Goal: Task Accomplishment & Management: Manage account settings

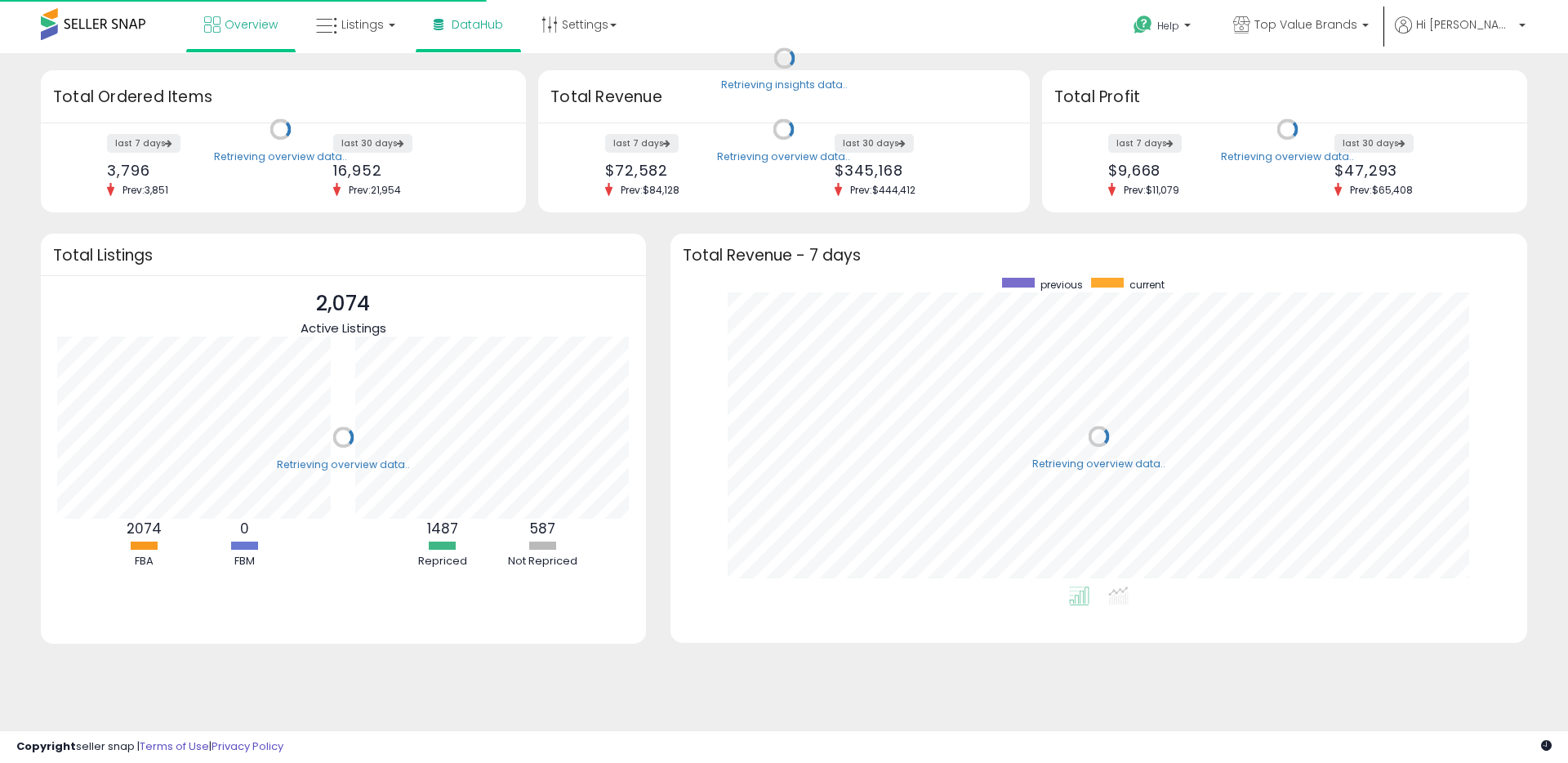
scroll to position [309, 824]
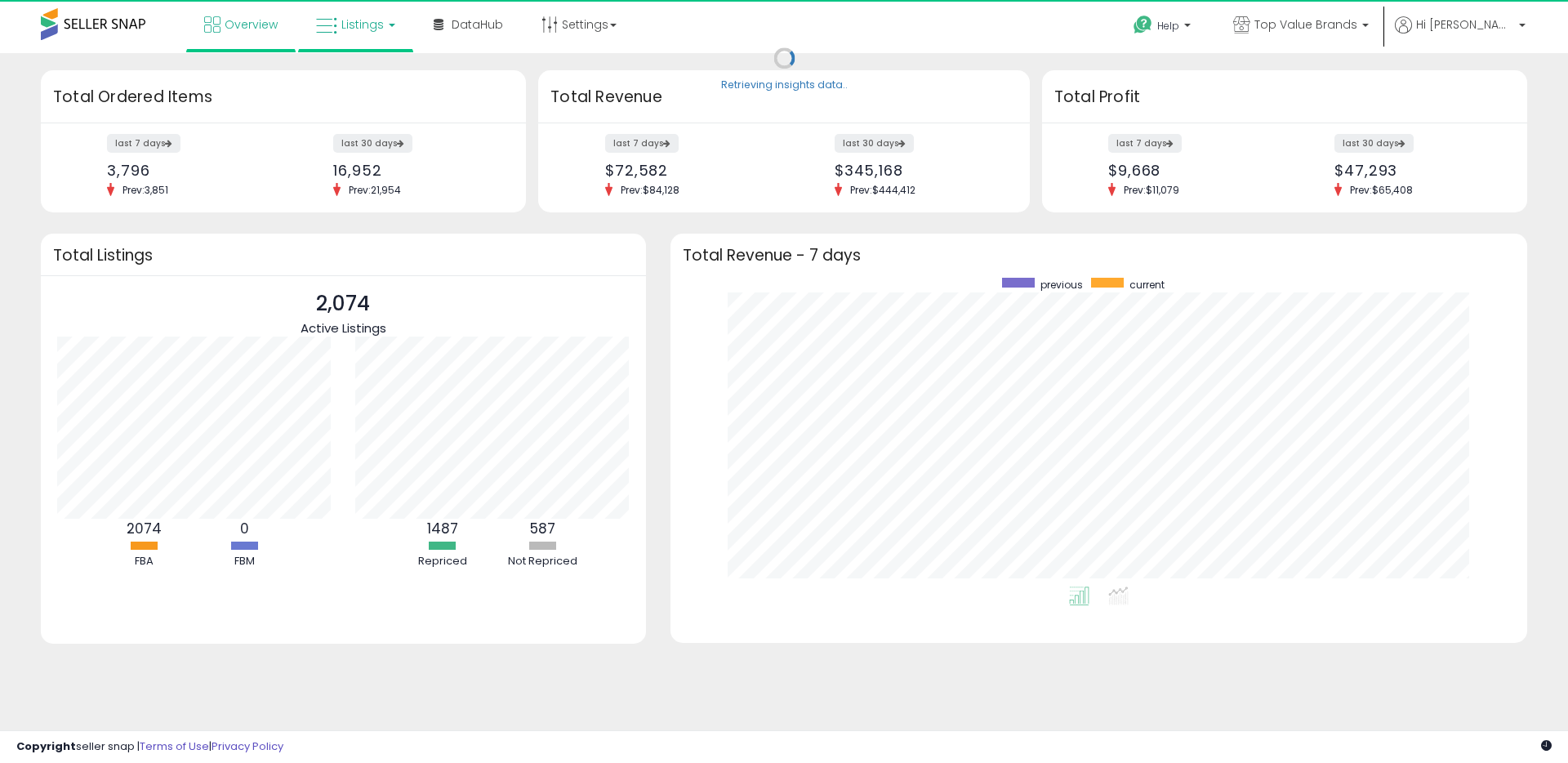
click at [382, 29] on link "Listings" at bounding box center [355, 24] width 104 height 49
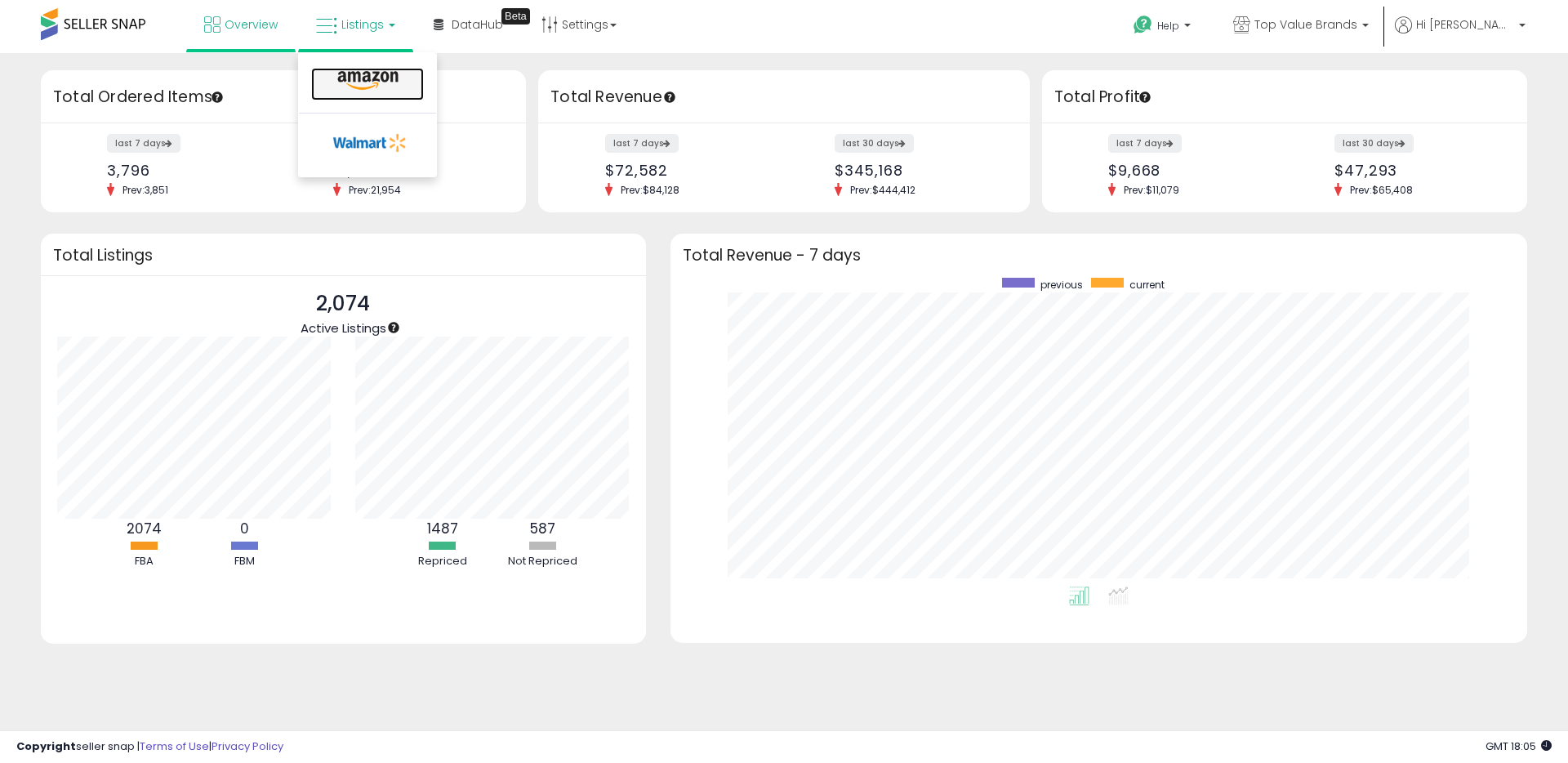
click at [398, 83] on icon at bounding box center [368, 80] width 71 height 21
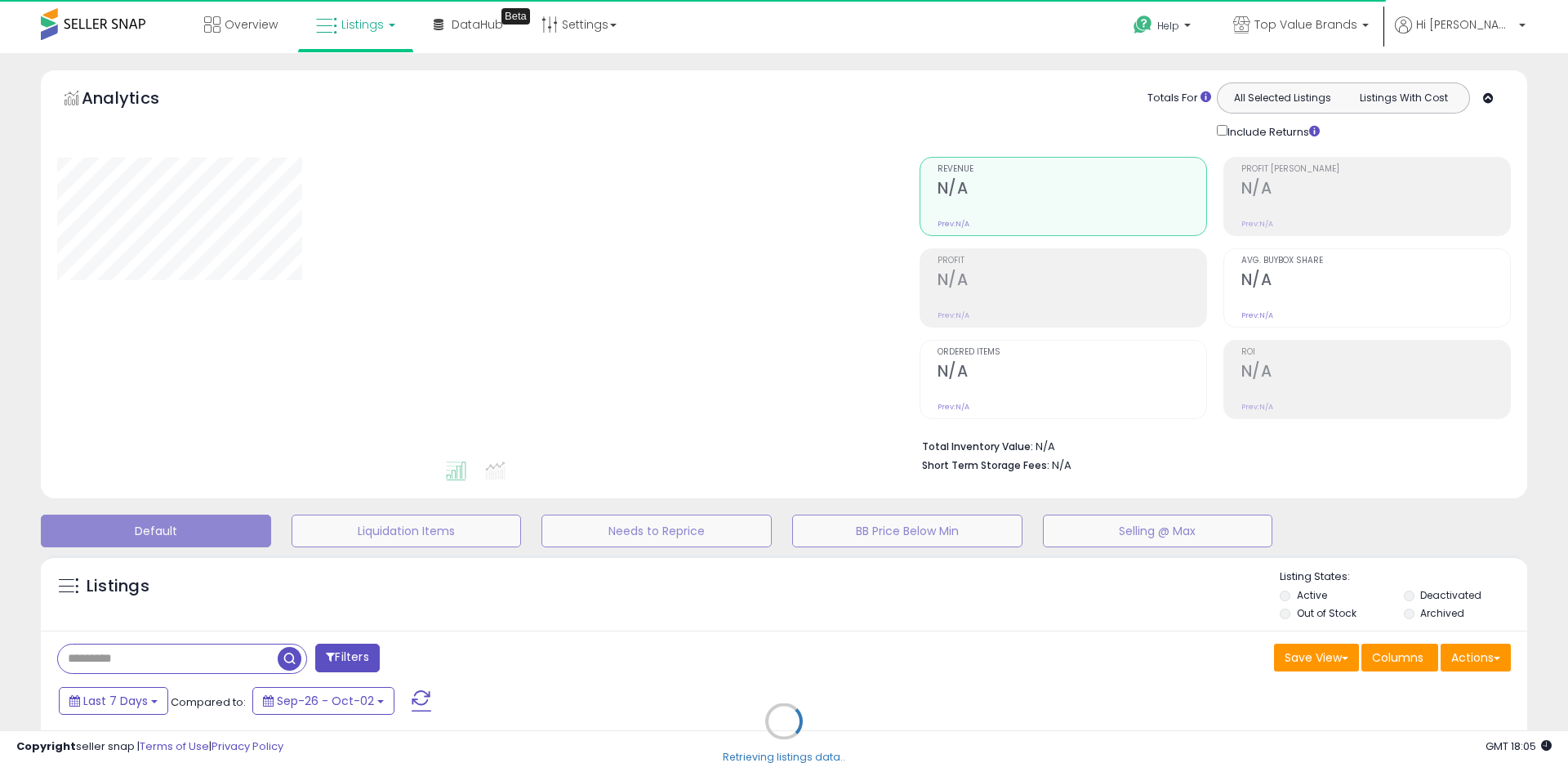
click at [705, 618] on div "Retrieving listings data.." at bounding box center [784, 733] width 1511 height 372
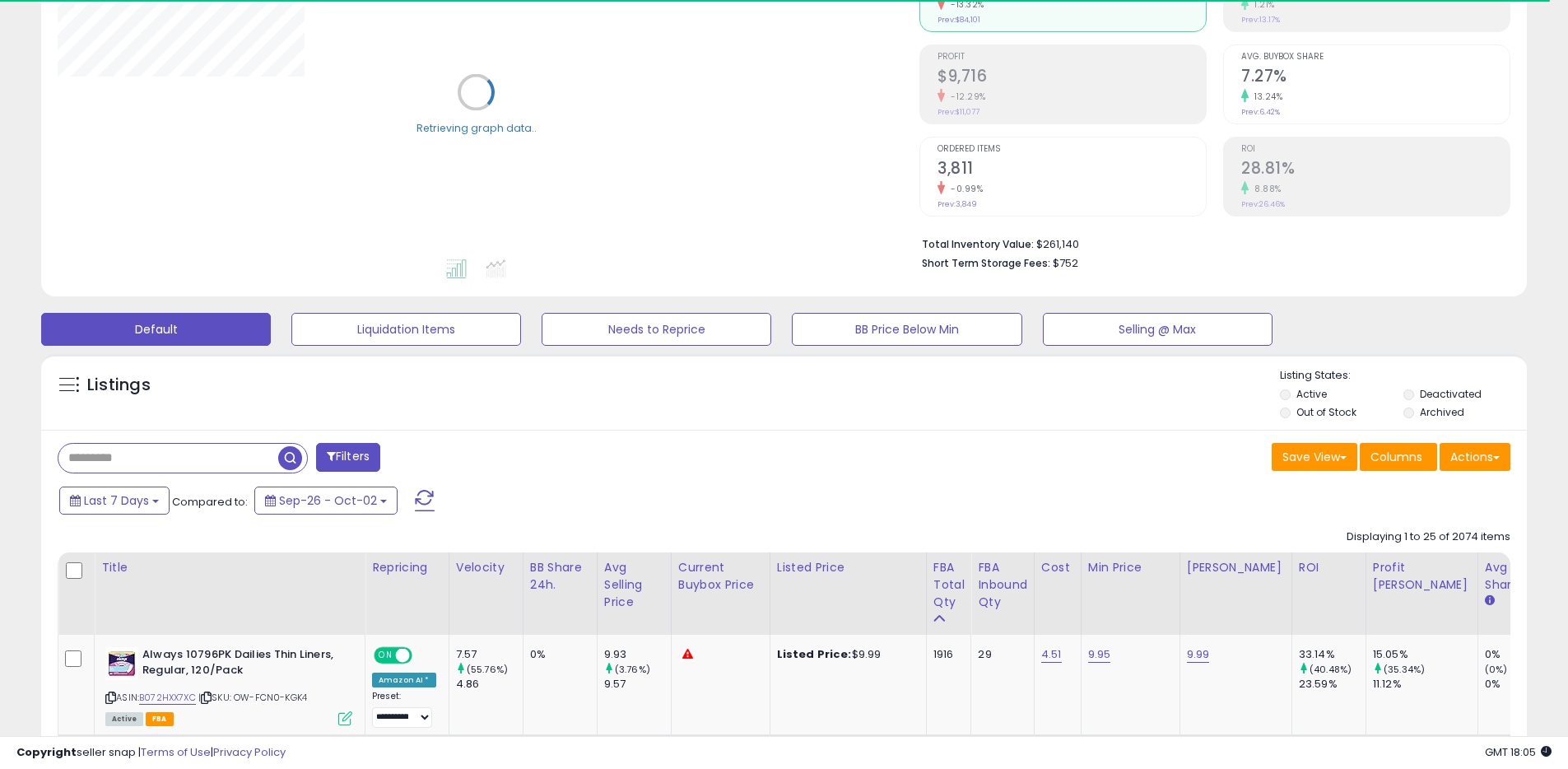
scroll to position [374, 0]
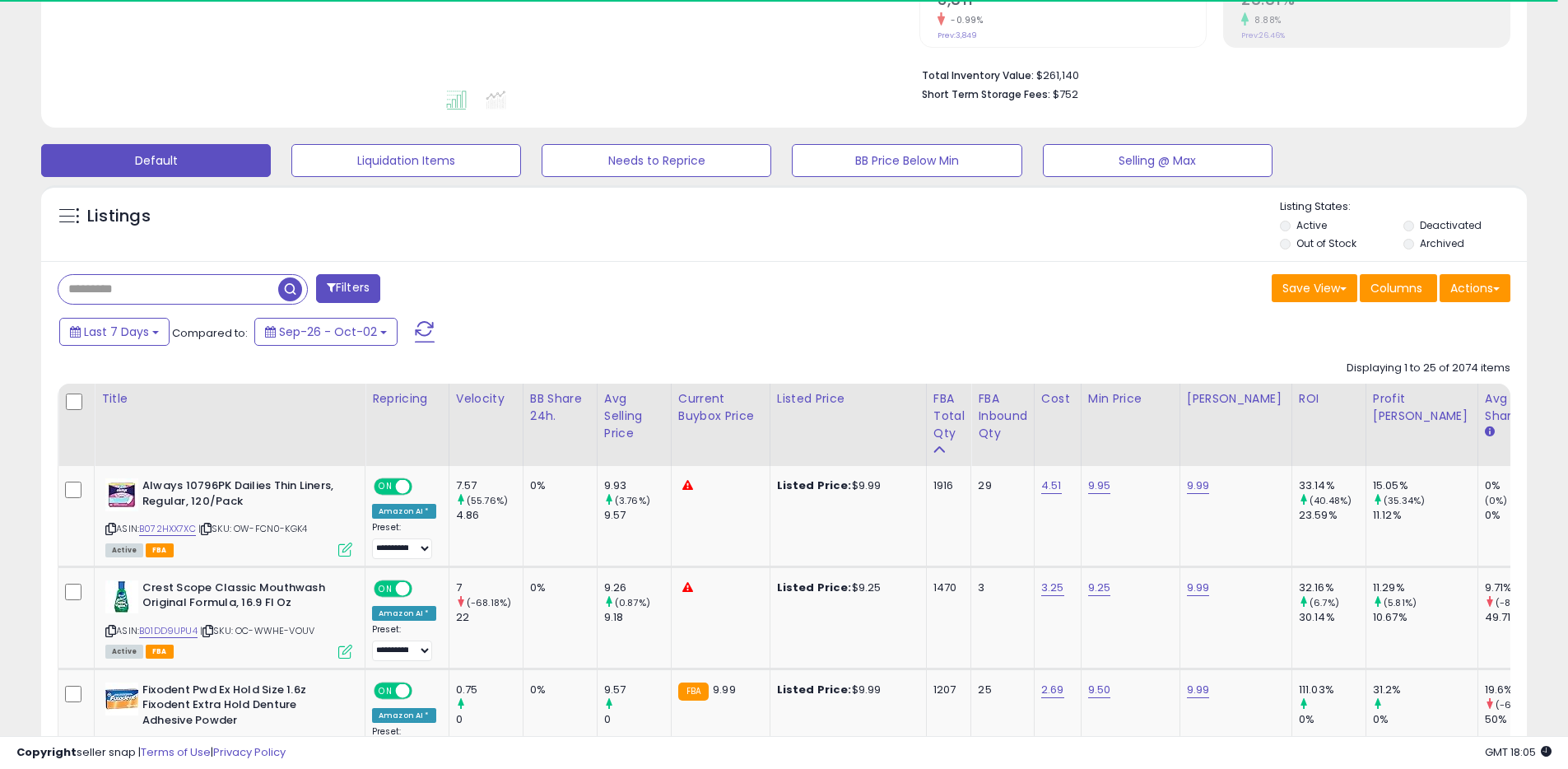
click at [212, 290] on input "text" at bounding box center [168, 289] width 220 height 28
paste input "**********"
type input "**********"
click at [428, 283] on span "button" at bounding box center [433, 290] width 24 height 24
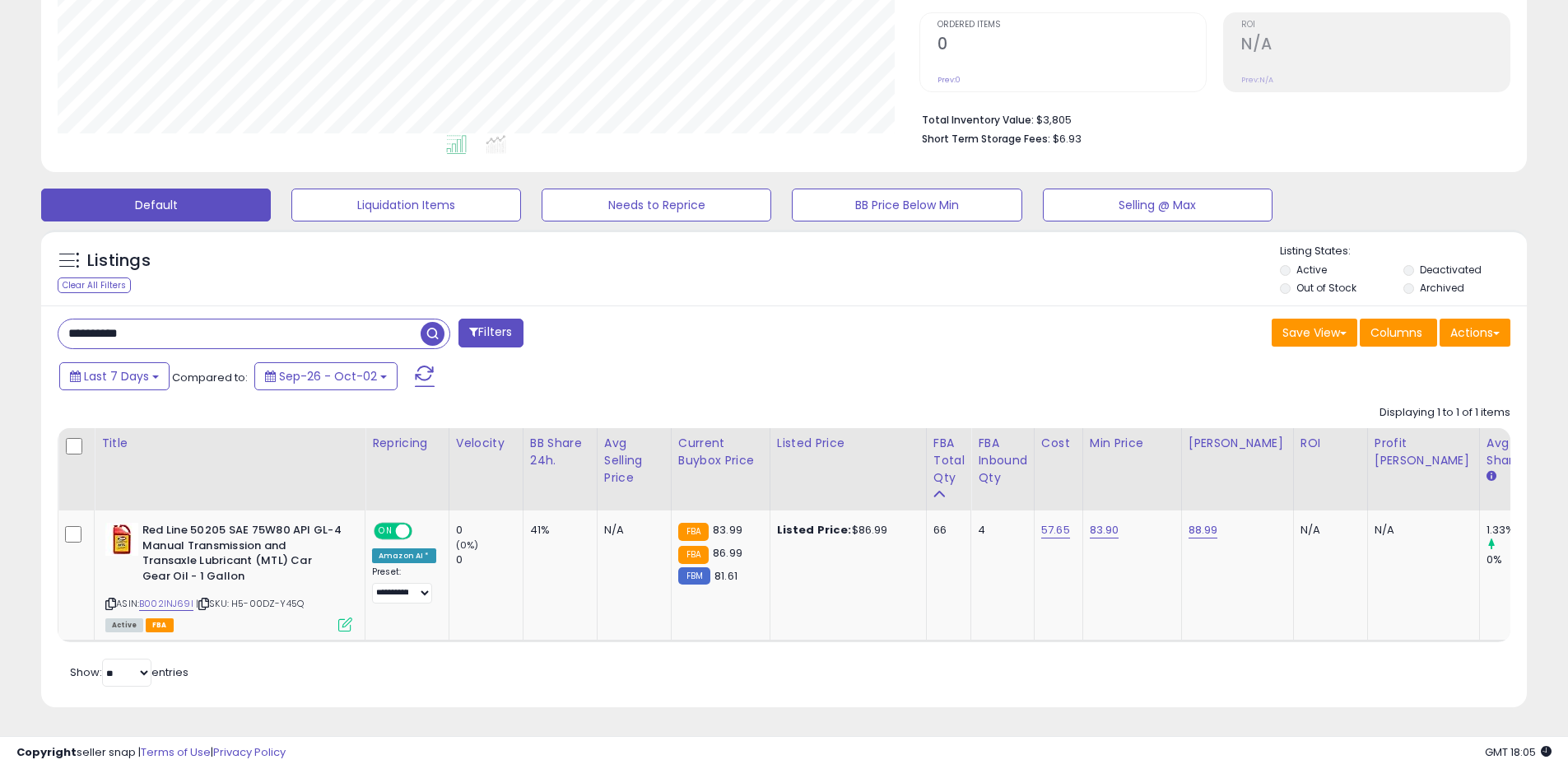
scroll to position [337, 862]
click at [1207, 522] on link "88.99" at bounding box center [1203, 529] width 29 height 16
click at [1065, 473] on table "Title Repricing" at bounding box center [912, 535] width 1709 height 214
type input "*****"
click button "submit" at bounding box center [1254, 488] width 28 height 25
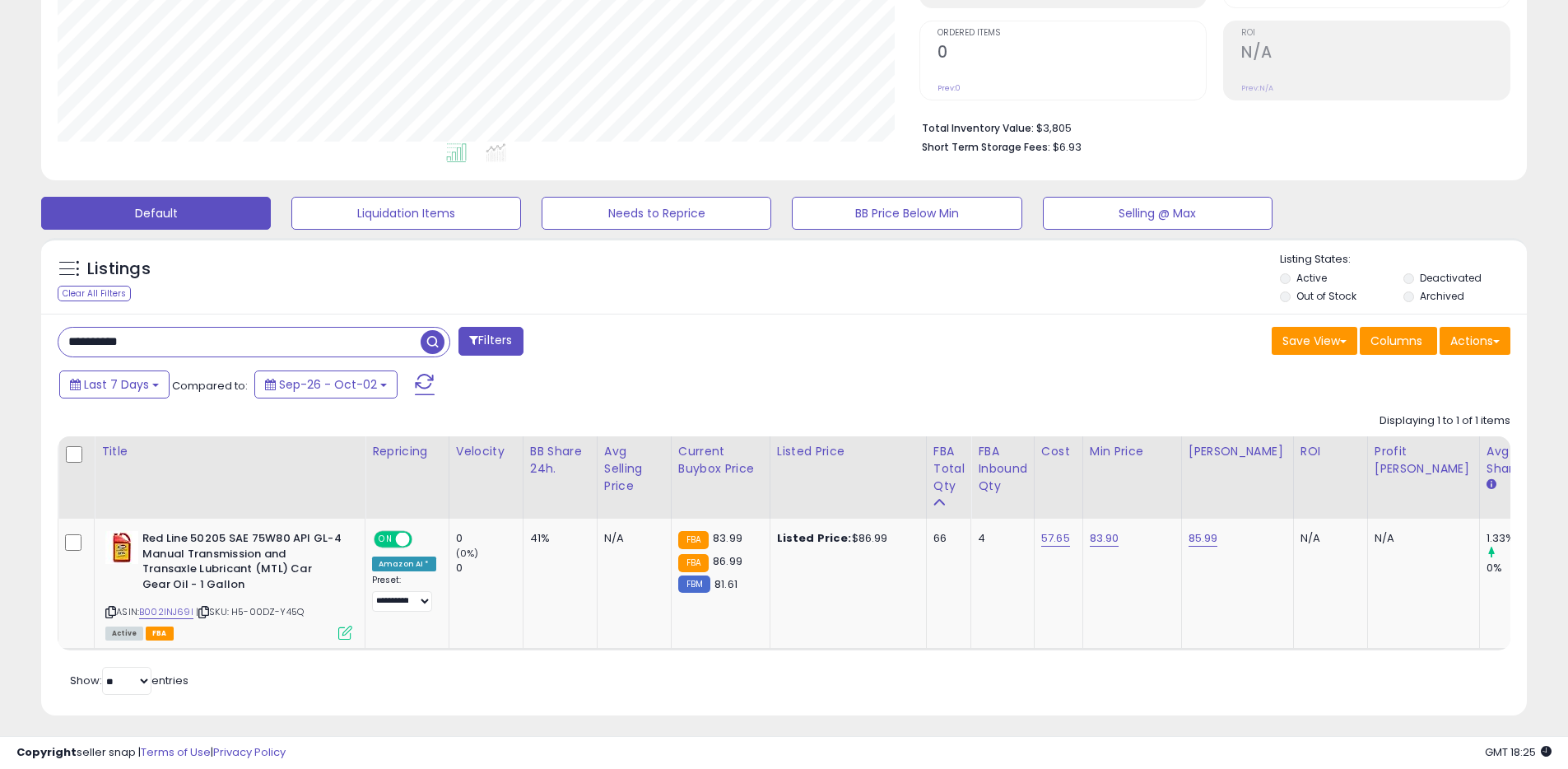
scroll to position [0, 0]
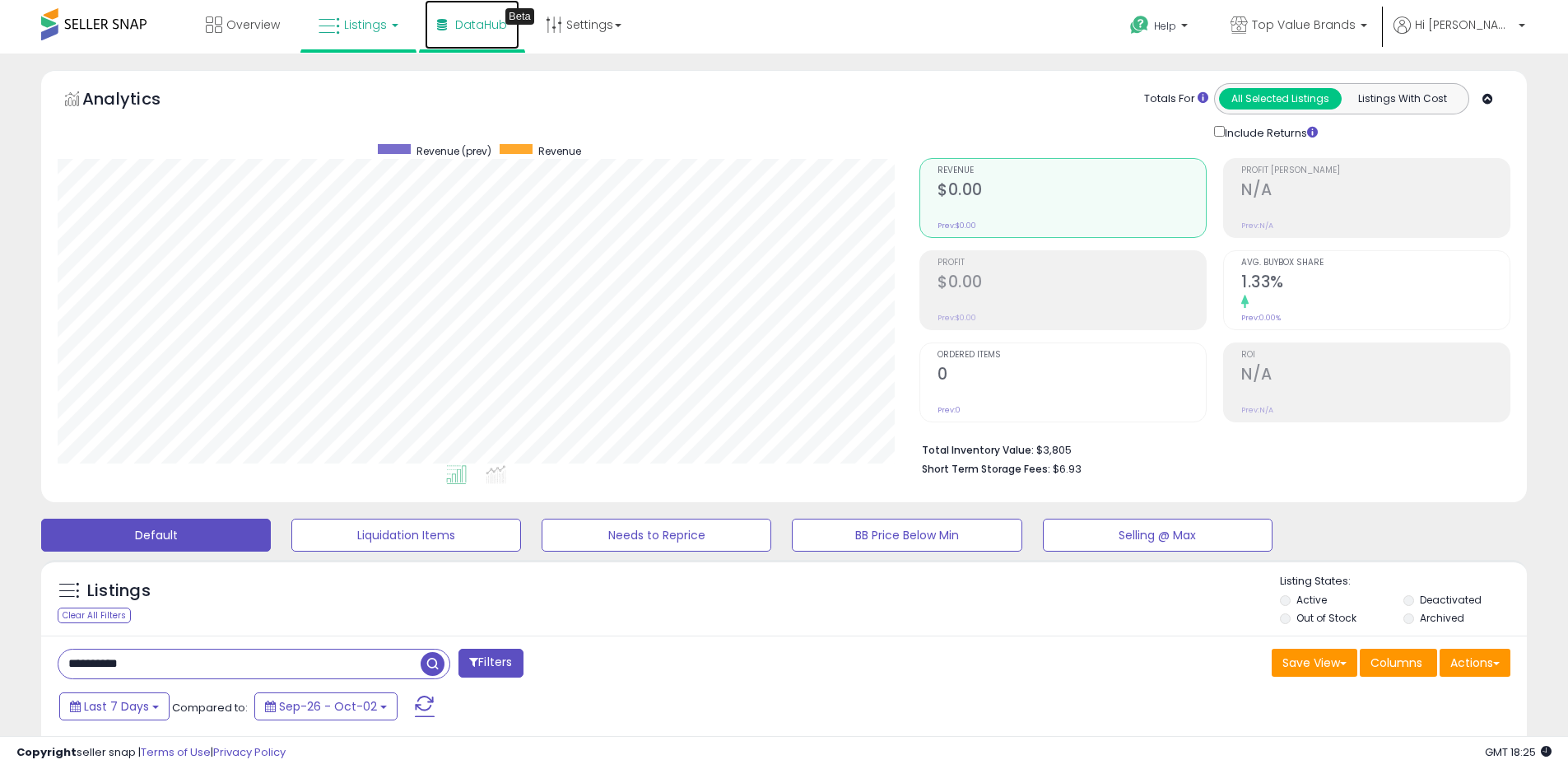
click at [475, 18] on span "DataHub" at bounding box center [481, 24] width 52 height 16
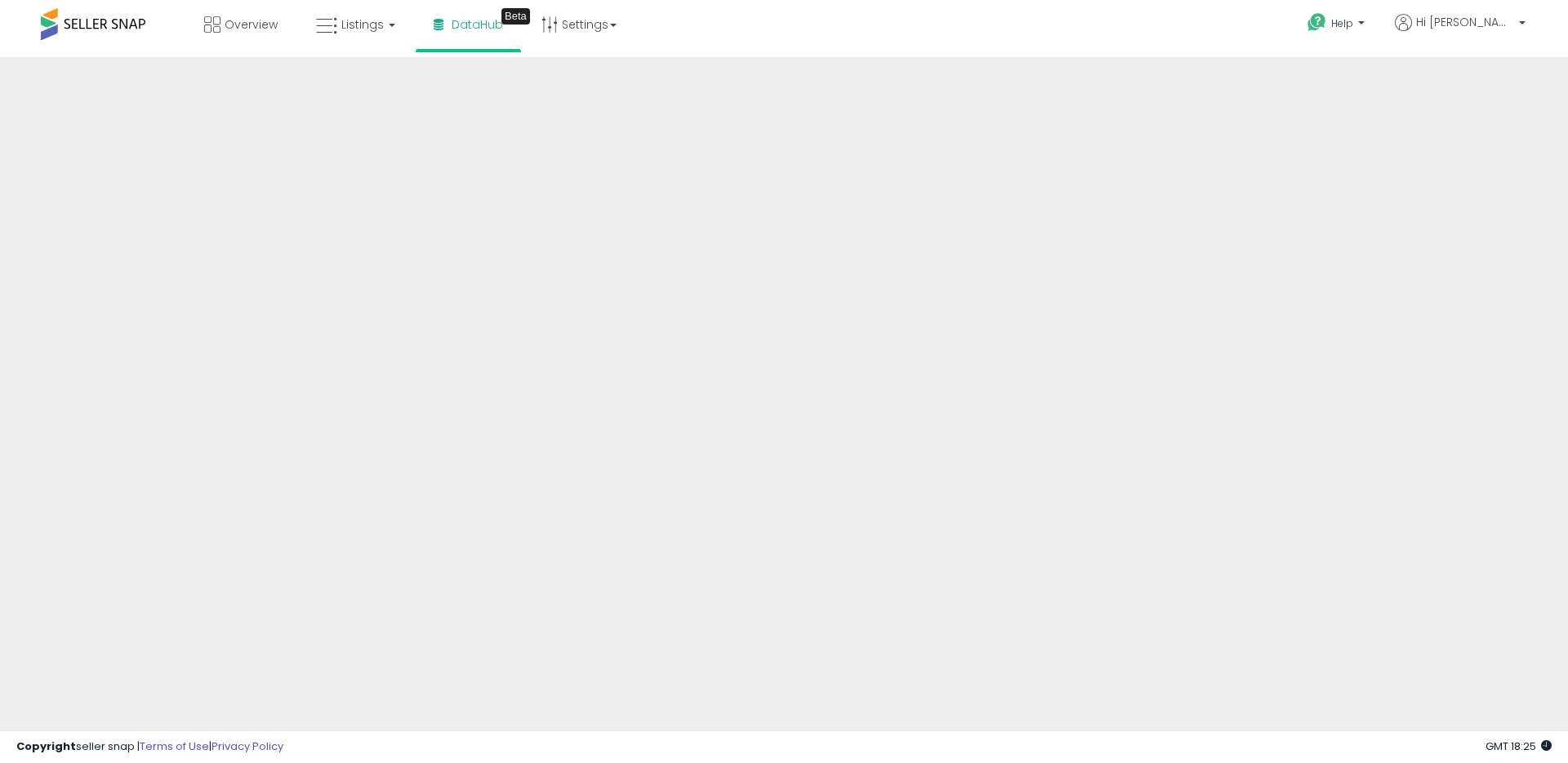
click at [927, 37] on div "Overview Listings DataHub Beta" at bounding box center [506, 34] width 1037 height 69
